Goal: Use online tool/utility: Utilize a website feature to perform a specific function

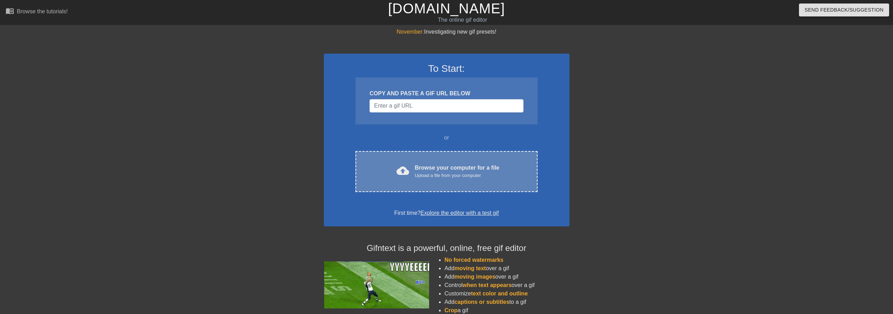
click at [421, 177] on div "Upload a file from your computer" at bounding box center [457, 175] width 85 height 7
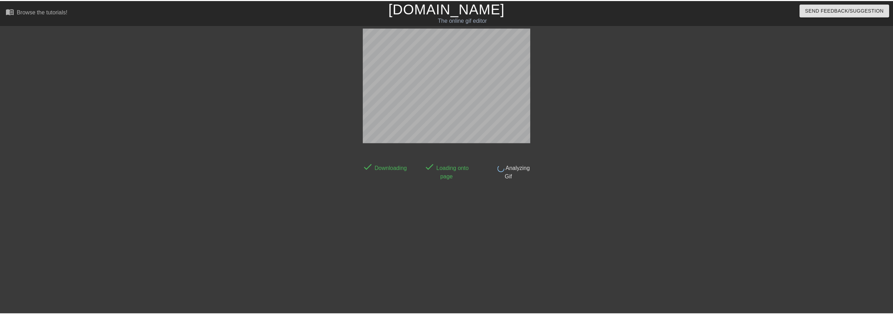
scroll to position [4, 0]
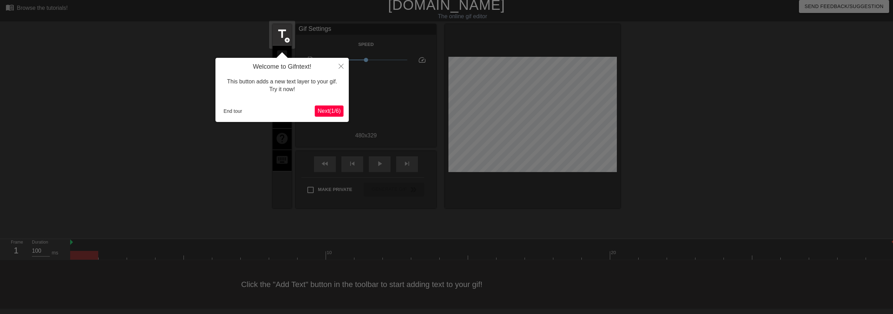
click at [324, 112] on span "Next ( 1 / 6 )" at bounding box center [329, 111] width 23 height 6
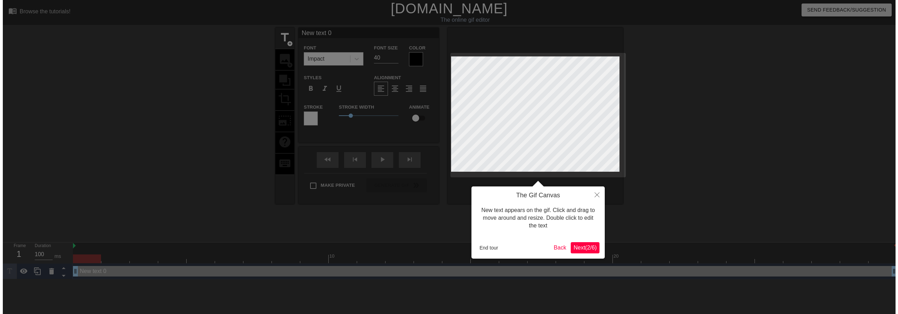
scroll to position [0, 0]
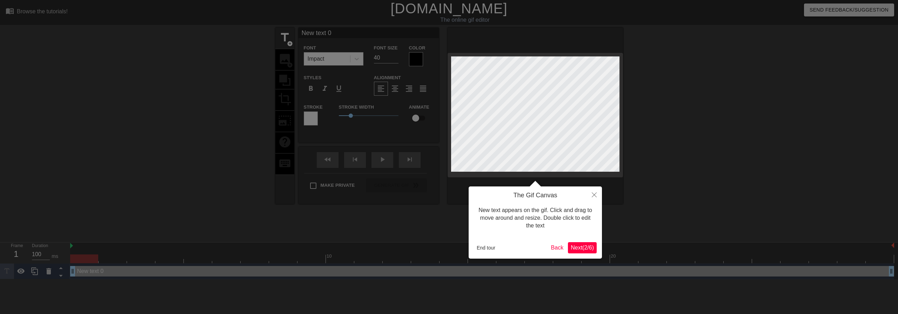
click at [586, 250] on span "Next ( 2 / 6 )" at bounding box center [582, 248] width 23 height 6
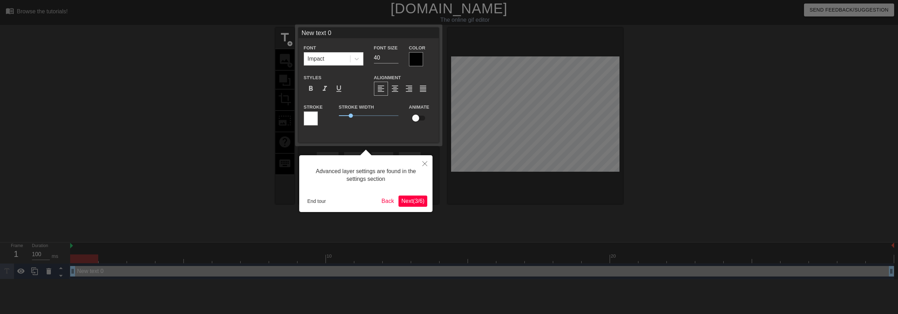
click at [414, 203] on span "Next ( 3 / 6 )" at bounding box center [412, 201] width 23 height 6
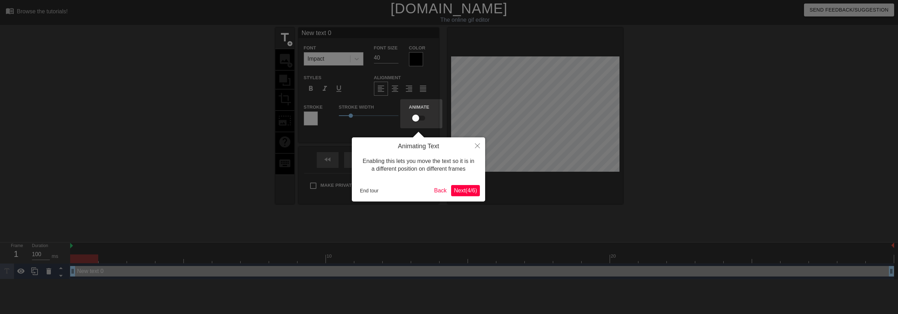
click at [470, 191] on span "Next ( 4 / 6 )" at bounding box center [465, 191] width 23 height 6
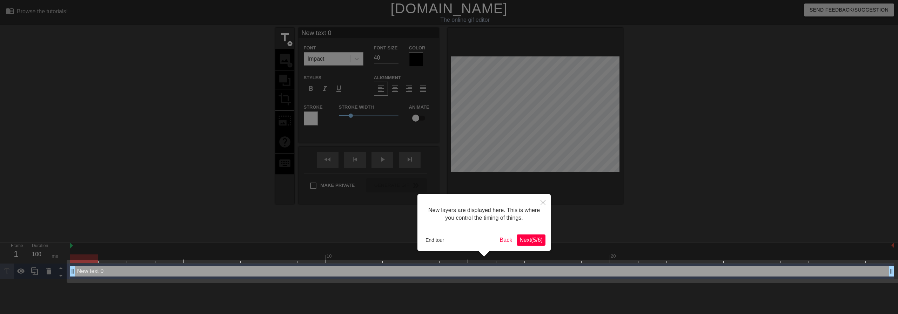
click at [526, 244] on button "Next ( 5 / 6 )" at bounding box center [531, 240] width 29 height 11
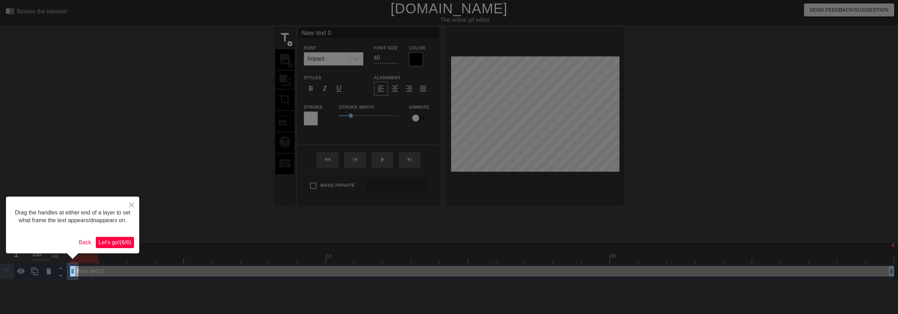
click at [112, 243] on span "Let's go! ( 6 / 6 )" at bounding box center [115, 243] width 33 height 6
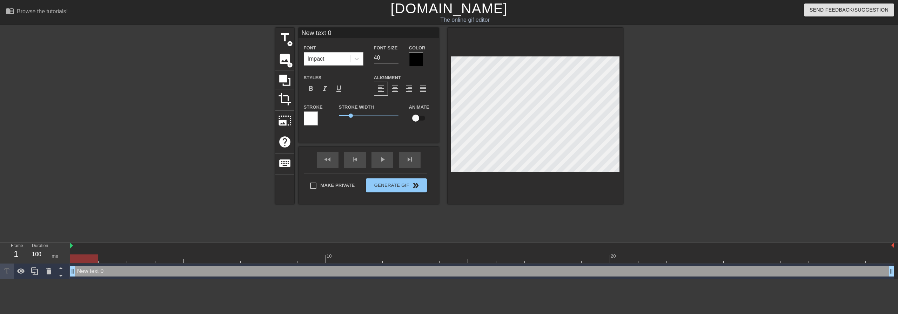
scroll to position [1, 2]
type input "S"
type textarea "S"
type input "So"
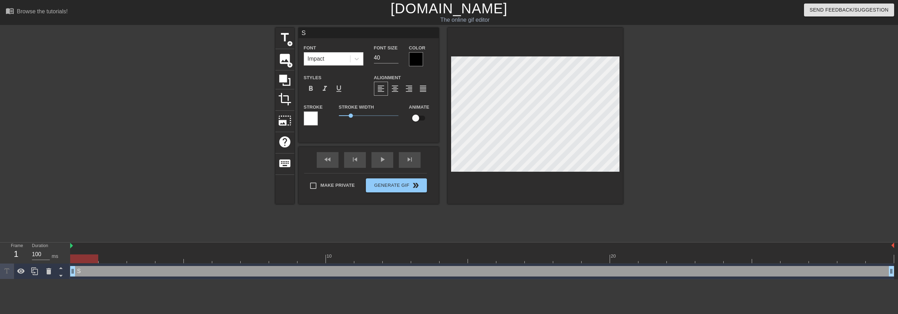
type textarea "So"
type input "So"
type textarea "So"
type input "So e"
type textarea "So e"
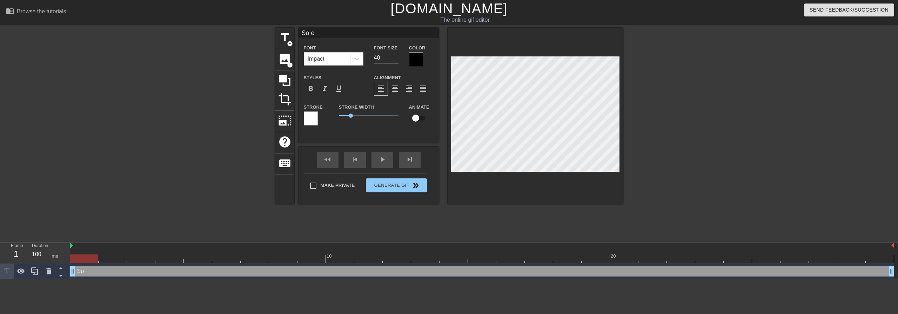
type input "So er"
type textarea "So er"
type input "So e"
type textarea "So e"
type input "So"
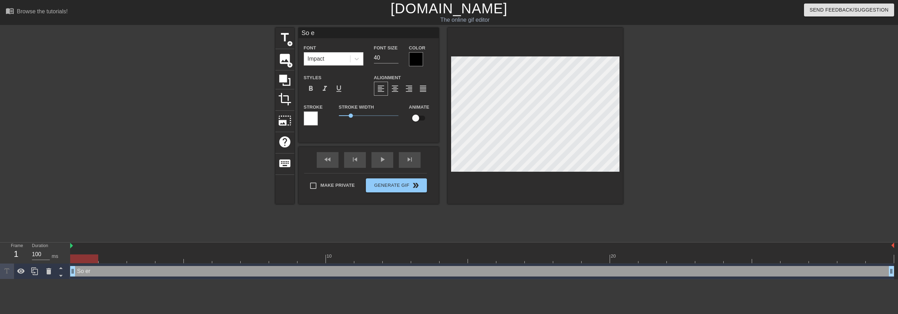
type textarea "So"
type input "So r"
type textarea "So r"
type input "So re"
type textarea "So re"
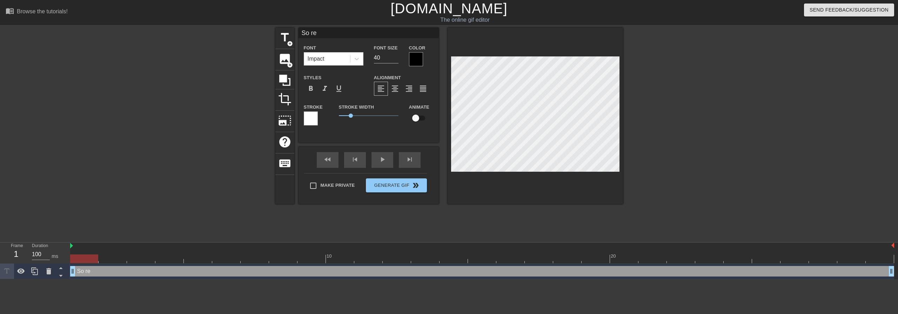
type input "So ret"
type textarea "So ret"
type input "So retr"
type textarea "So retr"
type input "So retro"
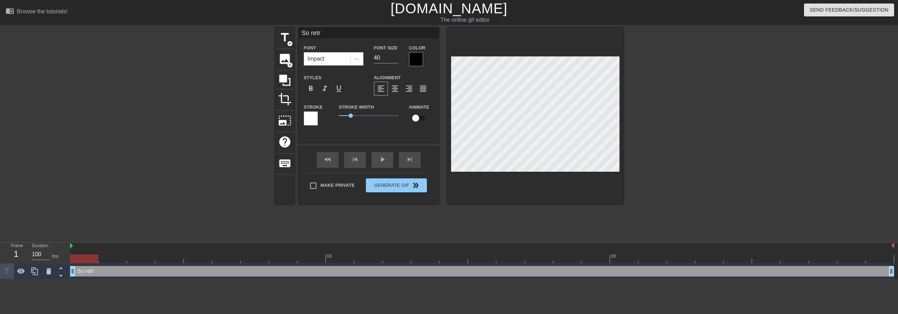
type textarea "So retro"
type input "So retroi"
type textarea "So retroi"
type input "So retro"
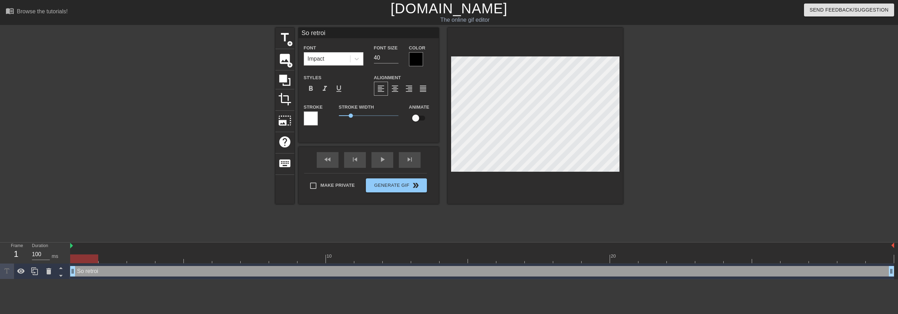
type textarea "So retro"
click at [656, 156] on div at bounding box center [684, 133] width 105 height 211
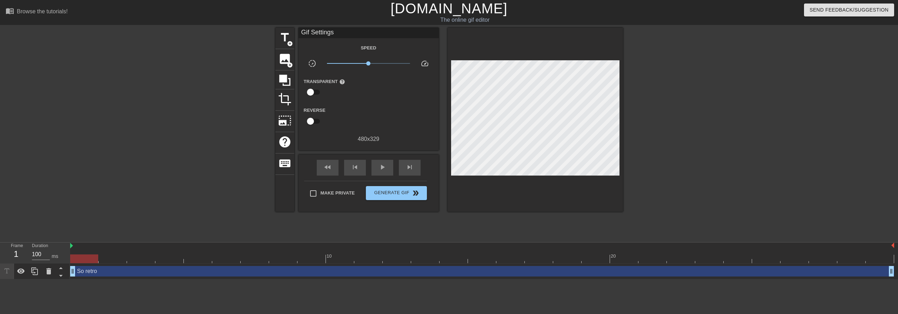
drag, startPoint x: 94, startPoint y: 260, endPoint x: 91, endPoint y: 262, distance: 3.6
click at [91, 262] on div at bounding box center [84, 259] width 28 height 9
click at [89, 275] on div "So retro drag_handle drag_handle" at bounding box center [482, 271] width 824 height 11
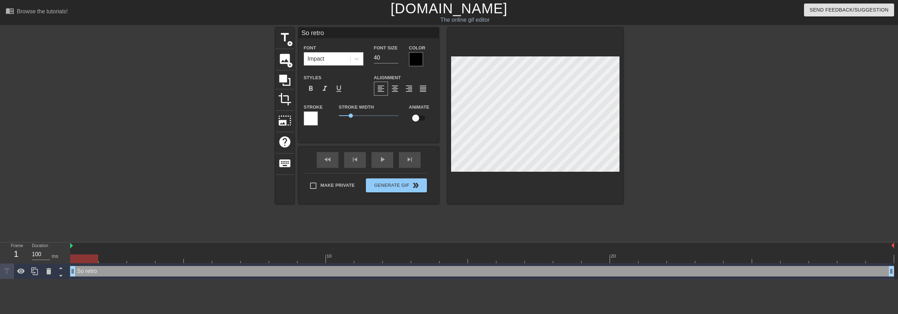
click at [184, 232] on div at bounding box center [214, 133] width 105 height 211
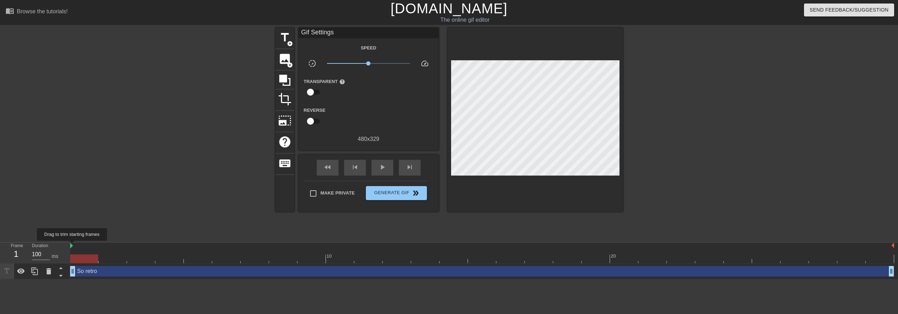
click at [72, 246] on img at bounding box center [71, 246] width 3 height 6
click at [290, 59] on span "image" at bounding box center [284, 58] width 13 height 13
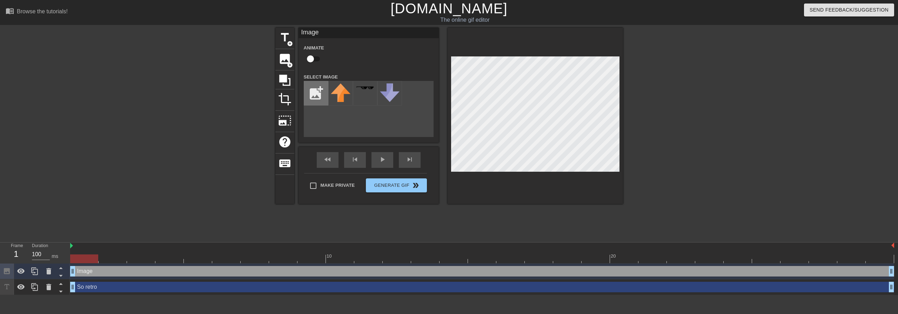
click at [313, 90] on input "file" at bounding box center [316, 93] width 24 height 24
type input "C:\fakepath\download.png"
click at [347, 96] on img at bounding box center [341, 94] width 20 height 20
click at [546, 178] on div at bounding box center [535, 116] width 175 height 177
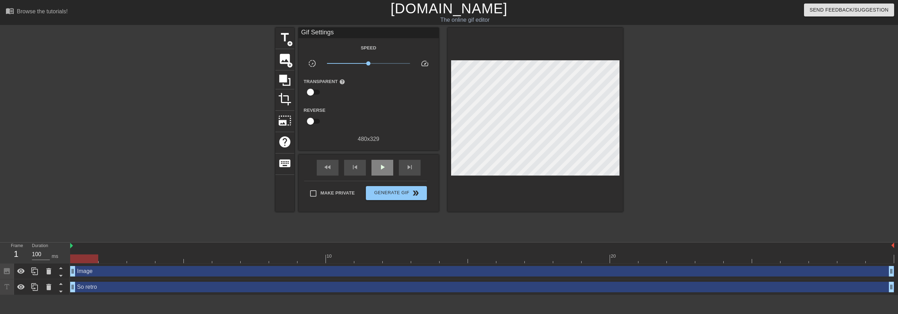
click at [383, 158] on div "fast_rewind skip_previous play_arrow skip_next" at bounding box center [369, 168] width 114 height 26
click at [380, 166] on span "play_arrow" at bounding box center [382, 167] width 8 height 8
click at [380, 166] on span "pause" at bounding box center [382, 167] width 8 height 8
drag, startPoint x: 313, startPoint y: 258, endPoint x: 107, endPoint y: 247, distance: 205.6
click at [107, 247] on div "10 20" at bounding box center [482, 253] width 824 height 21
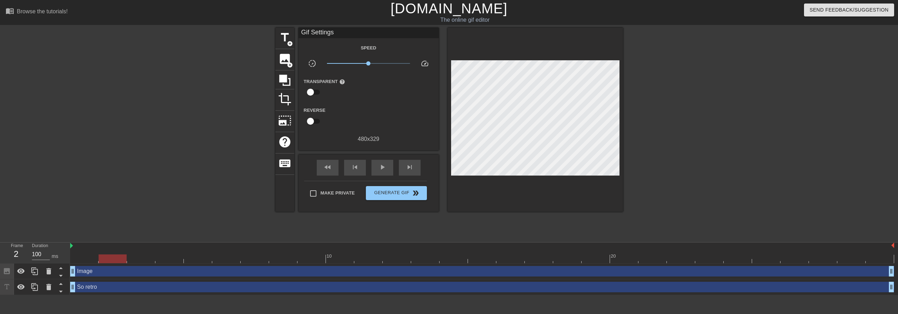
click at [112, 274] on div "Image drag_handle drag_handle" at bounding box center [482, 271] width 824 height 11
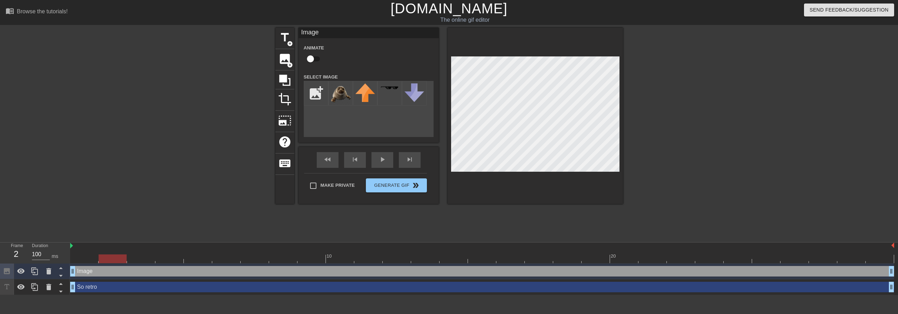
click at [312, 60] on input "checkbox" at bounding box center [311, 58] width 40 height 13
checkbox input "true"
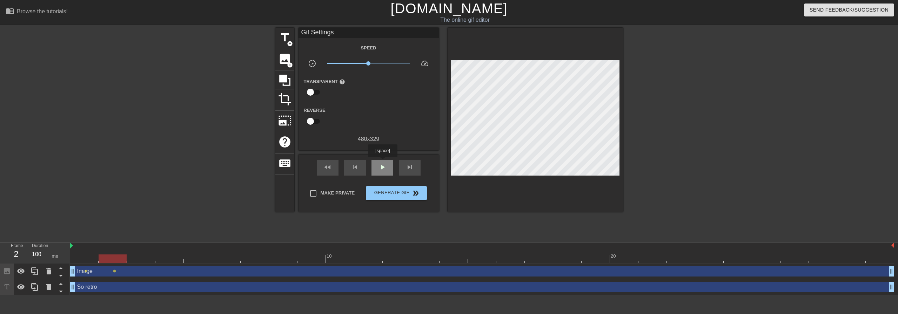
click at [383, 162] on div "play_arrow" at bounding box center [383, 168] width 22 height 16
click at [383, 162] on div "pause" at bounding box center [383, 168] width 22 height 16
drag, startPoint x: 225, startPoint y: 260, endPoint x: 138, endPoint y: 257, distance: 87.4
click at [138, 257] on div at bounding box center [141, 259] width 28 height 9
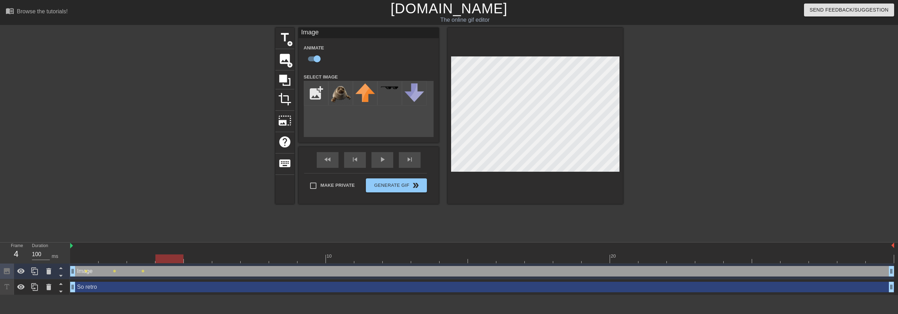
drag, startPoint x: 142, startPoint y: 258, endPoint x: 164, endPoint y: 254, distance: 21.8
click at [164, 254] on div "10 20" at bounding box center [482, 253] width 824 height 21
drag, startPoint x: 173, startPoint y: 259, endPoint x: 192, endPoint y: 257, distance: 19.4
click at [212, 257] on div at bounding box center [226, 259] width 28 height 9
drag, startPoint x: 201, startPoint y: 258, endPoint x: 217, endPoint y: 257, distance: 15.9
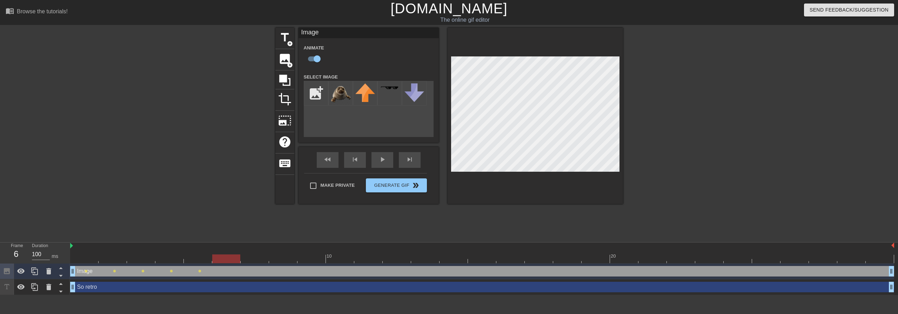
click at [217, 257] on div at bounding box center [226, 259] width 28 height 9
drag, startPoint x: 230, startPoint y: 260, endPoint x: 248, endPoint y: 259, distance: 18.3
click at [248, 259] on div at bounding box center [255, 259] width 28 height 9
drag, startPoint x: 253, startPoint y: 259, endPoint x: 330, endPoint y: 258, distance: 76.5
click at [330, 258] on div at bounding box center [340, 259] width 28 height 9
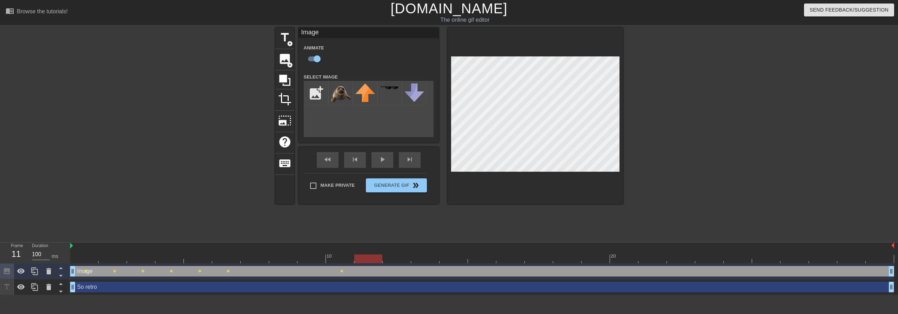
drag, startPoint x: 338, startPoint y: 258, endPoint x: 361, endPoint y: 257, distance: 22.5
click at [361, 257] on div at bounding box center [368, 259] width 28 height 9
drag, startPoint x: 368, startPoint y: 260, endPoint x: 389, endPoint y: 258, distance: 20.8
click at [389, 258] on div at bounding box center [397, 259] width 28 height 9
drag, startPoint x: 396, startPoint y: 260, endPoint x: 419, endPoint y: 258, distance: 23.6
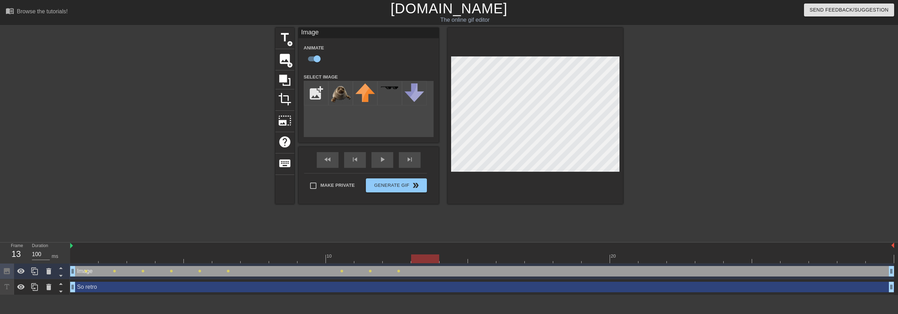
click at [419, 258] on div at bounding box center [425, 259] width 28 height 9
drag, startPoint x: 426, startPoint y: 262, endPoint x: 446, endPoint y: 261, distance: 19.7
click at [446, 261] on div at bounding box center [454, 259] width 28 height 9
drag, startPoint x: 454, startPoint y: 259, endPoint x: 474, endPoint y: 260, distance: 20.4
click at [474, 260] on div at bounding box center [482, 259] width 28 height 9
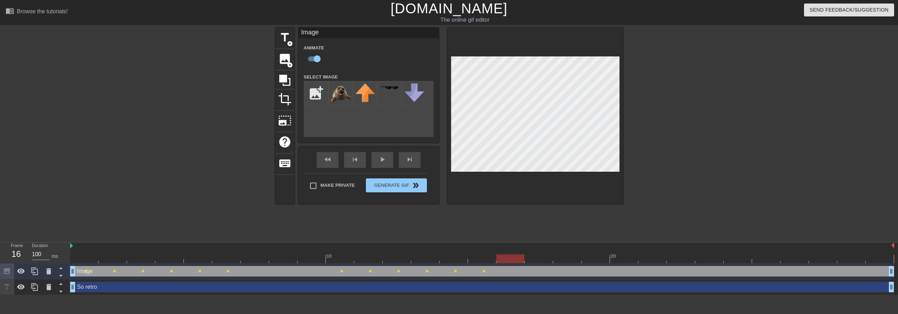
drag, startPoint x: 484, startPoint y: 259, endPoint x: 505, endPoint y: 256, distance: 20.9
click at [505, 256] on div at bounding box center [511, 259] width 28 height 9
drag, startPoint x: 509, startPoint y: 259, endPoint x: 533, endPoint y: 259, distance: 24.6
click at [533, 259] on div at bounding box center [539, 259] width 28 height 9
drag, startPoint x: 537, startPoint y: 260, endPoint x: 560, endPoint y: 260, distance: 22.8
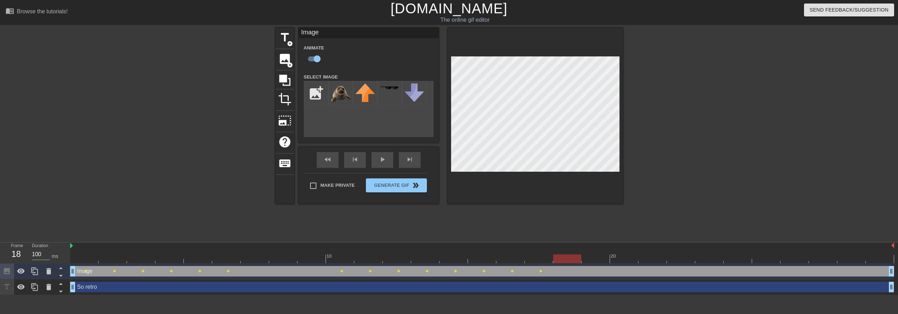
click at [560, 260] on div at bounding box center [567, 259] width 28 height 9
drag, startPoint x: 568, startPoint y: 260, endPoint x: 587, endPoint y: 259, distance: 18.6
click at [587, 259] on div at bounding box center [596, 259] width 28 height 9
drag, startPoint x: 597, startPoint y: 259, endPoint x: 616, endPoint y: 258, distance: 19.3
click at [616, 258] on div at bounding box center [624, 259] width 28 height 9
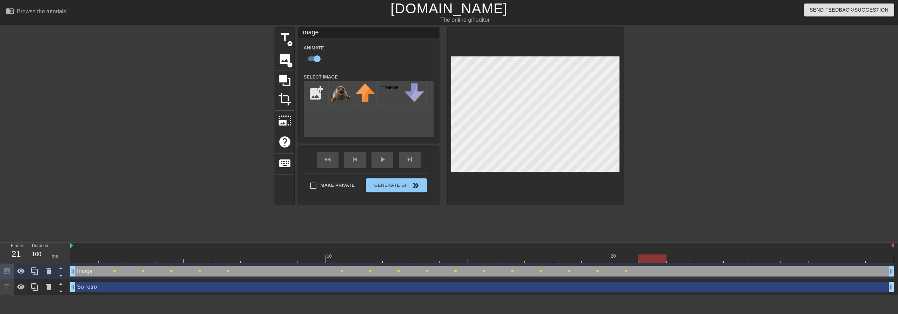
drag, startPoint x: 623, startPoint y: 258, endPoint x: 644, endPoint y: 256, distance: 21.1
click at [644, 256] on div at bounding box center [653, 259] width 28 height 9
drag, startPoint x: 648, startPoint y: 260, endPoint x: 676, endPoint y: 258, distance: 28.2
click at [676, 258] on div at bounding box center [681, 259] width 28 height 9
drag, startPoint x: 680, startPoint y: 259, endPoint x: 702, endPoint y: 258, distance: 21.5
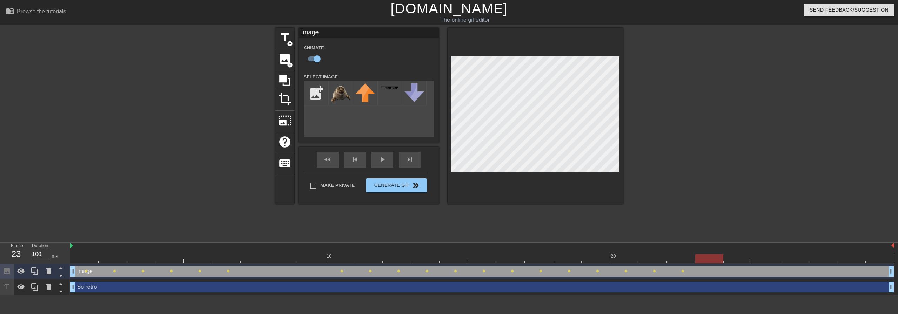
click at [702, 258] on div at bounding box center [710, 259] width 28 height 9
drag, startPoint x: 710, startPoint y: 262, endPoint x: 731, endPoint y: 261, distance: 21.1
click at [731, 261] on div at bounding box center [738, 259] width 28 height 9
drag, startPoint x: 734, startPoint y: 260, endPoint x: 757, endPoint y: 260, distance: 23.2
click at [757, 260] on div at bounding box center [766, 259] width 28 height 9
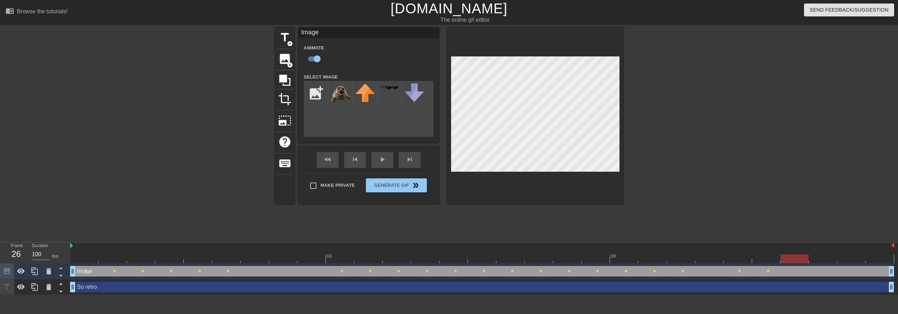
drag, startPoint x: 764, startPoint y: 260, endPoint x: 786, endPoint y: 260, distance: 22.1
click at [786, 260] on div at bounding box center [795, 259] width 28 height 9
drag, startPoint x: 798, startPoint y: 259, endPoint x: 821, endPoint y: 260, distance: 22.5
click at [821, 260] on div at bounding box center [823, 259] width 28 height 9
drag, startPoint x: 825, startPoint y: 260, endPoint x: 846, endPoint y: 260, distance: 21.1
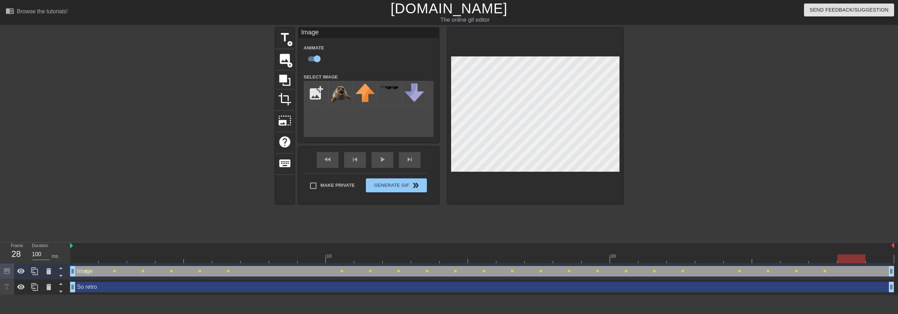
click at [846, 260] on div at bounding box center [852, 259] width 28 height 9
drag, startPoint x: 853, startPoint y: 261, endPoint x: 876, endPoint y: 261, distance: 22.8
click at [876, 261] on div at bounding box center [880, 259] width 28 height 9
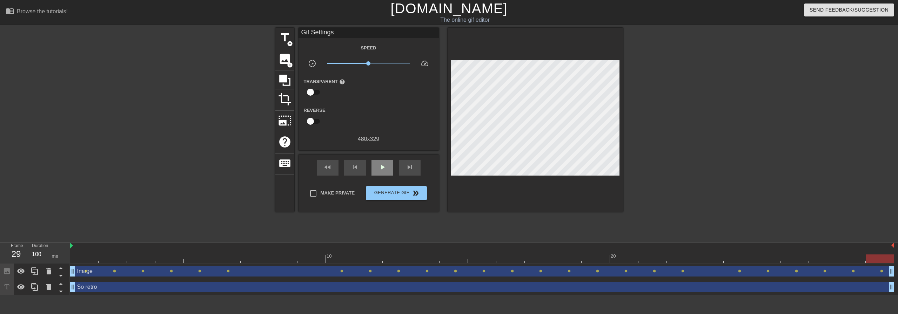
click at [379, 157] on div "fast_rewind skip_previous play_arrow skip_next" at bounding box center [369, 168] width 114 height 26
click at [380, 168] on span "play_arrow" at bounding box center [382, 167] width 8 height 8
drag, startPoint x: 369, startPoint y: 64, endPoint x: 382, endPoint y: 67, distance: 13.7
click at [382, 67] on span "x2.11" at bounding box center [368, 63] width 83 height 8
click at [386, 63] on span "x2.57" at bounding box center [386, 63] width 4 height 4
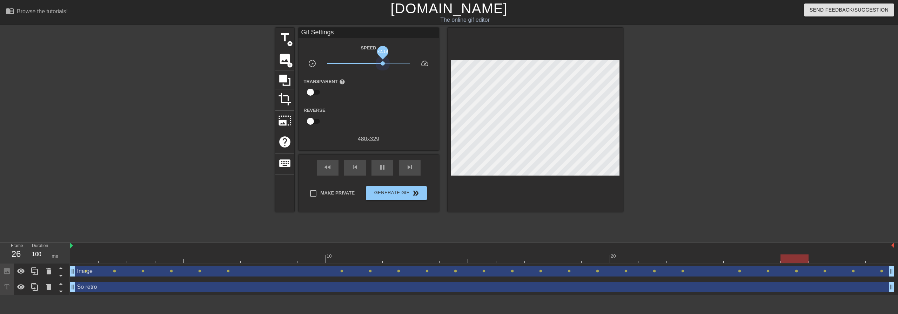
click at [383, 67] on span "x2.19" at bounding box center [368, 63] width 83 height 8
drag, startPoint x: 384, startPoint y: 65, endPoint x: 369, endPoint y: 65, distance: 15.5
click at [369, 65] on span "x1.01" at bounding box center [369, 63] width 4 height 4
drag, startPoint x: 372, startPoint y: 64, endPoint x: 380, endPoint y: 64, distance: 8.1
click at [380, 64] on span "x1.93" at bounding box center [368, 63] width 83 height 8
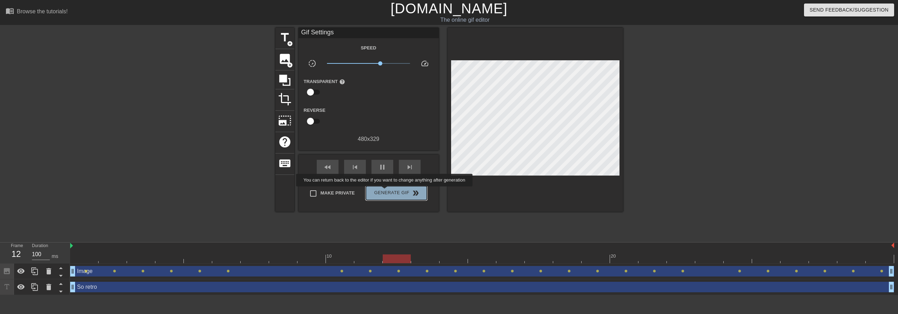
click at [385, 192] on span "Generate Gif double_arrow" at bounding box center [396, 193] width 55 height 8
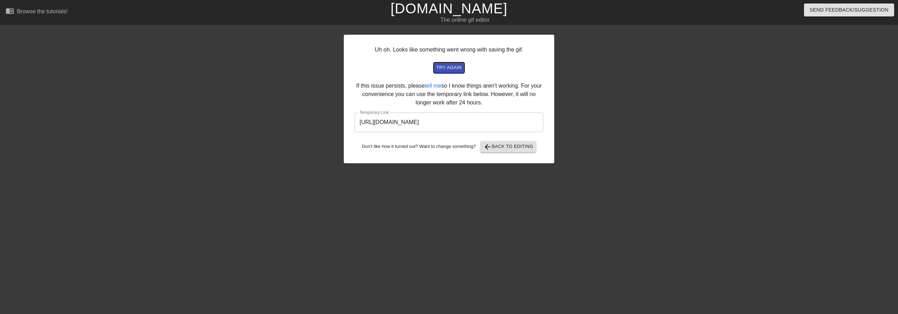
click at [443, 69] on span "try again" at bounding box center [449, 68] width 25 height 8
click at [440, 70] on span "try again" at bounding box center [449, 68] width 25 height 8
click at [450, 69] on span "try again" at bounding box center [449, 68] width 25 height 8
click at [520, 145] on span "arrow_back Back to Editing" at bounding box center [509, 147] width 50 height 8
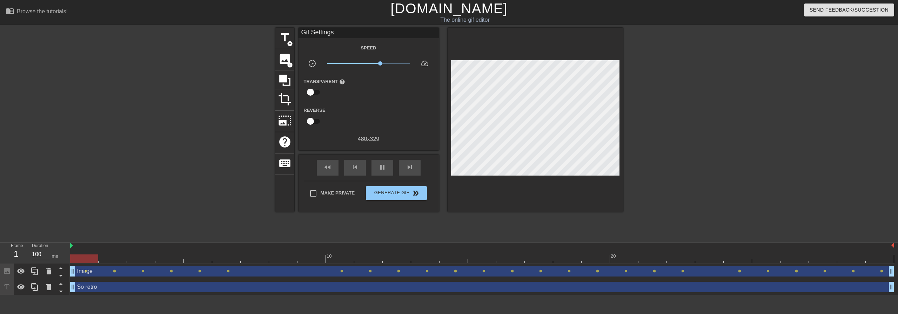
click at [425, 61] on span "speed" at bounding box center [425, 63] width 8 height 8
click at [425, 63] on span "speed" at bounding box center [425, 63] width 8 height 8
drag, startPoint x: 378, startPoint y: 65, endPoint x: 369, endPoint y: 65, distance: 8.8
click at [369, 65] on span "x1.01" at bounding box center [368, 63] width 83 height 8
click at [408, 190] on span "Generate Gif double_arrow" at bounding box center [396, 193] width 55 height 8
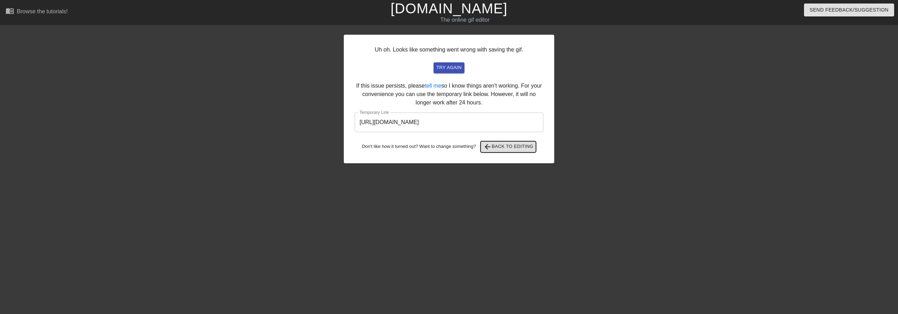
click at [501, 145] on span "arrow_back Back to Editing" at bounding box center [509, 147] width 50 height 8
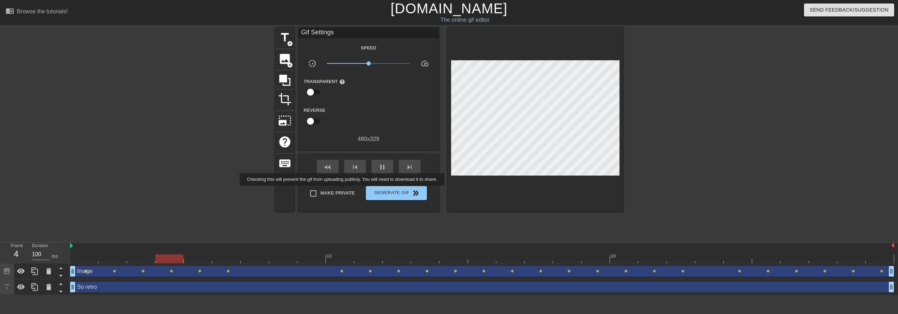
click at [344, 191] on span "Make Private" at bounding box center [338, 193] width 34 height 7
click at [321, 191] on input "Make Private" at bounding box center [313, 193] width 15 height 15
checkbox input "true"
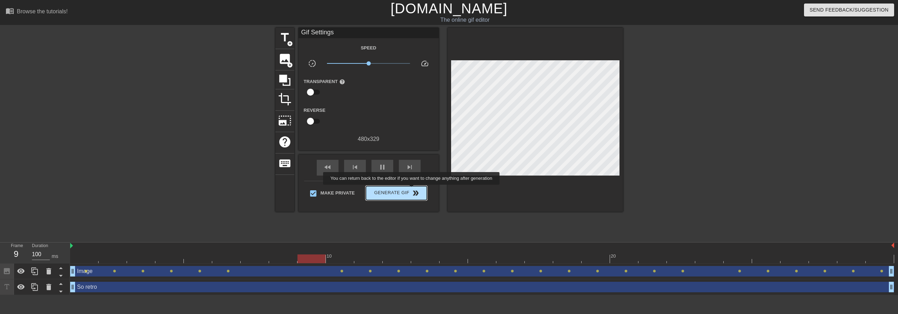
click at [412, 190] on span "double_arrow" at bounding box center [416, 193] width 8 height 8
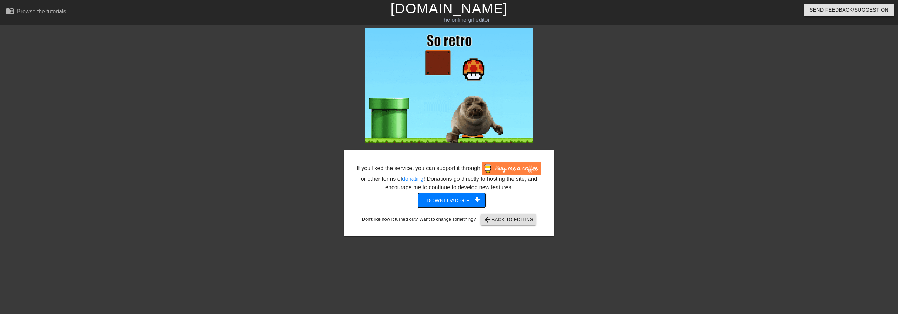
click at [438, 201] on span "Download gif get_app" at bounding box center [452, 200] width 51 height 9
